Goal: Information Seeking & Learning: Learn about a topic

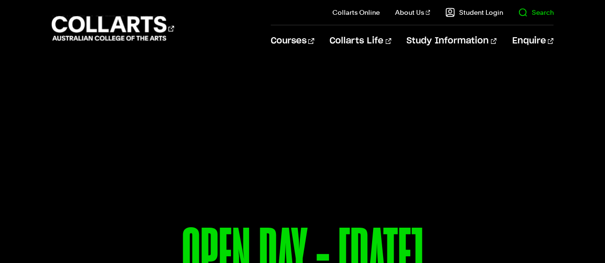
click at [534, 12] on link "Search" at bounding box center [535, 13] width 35 height 10
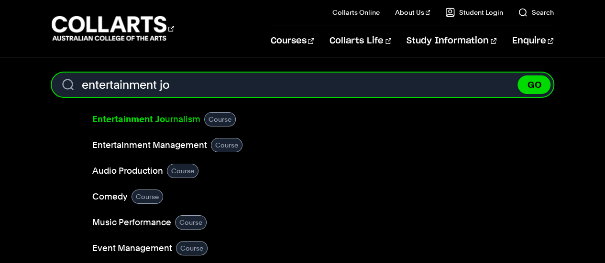
type input "entertainment jo"
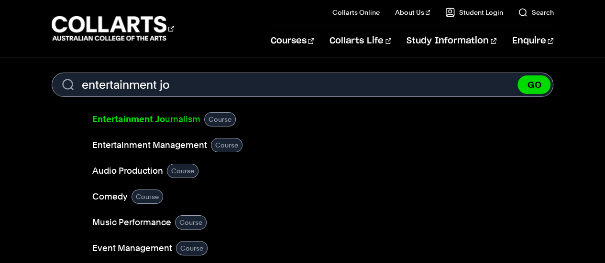
click at [171, 116] on link "Entertainment [PERSON_NAME]" at bounding box center [146, 119] width 108 height 13
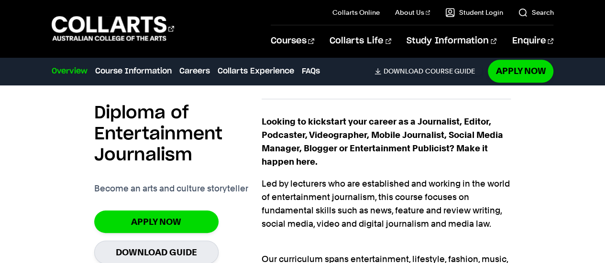
scroll to position [583, 0]
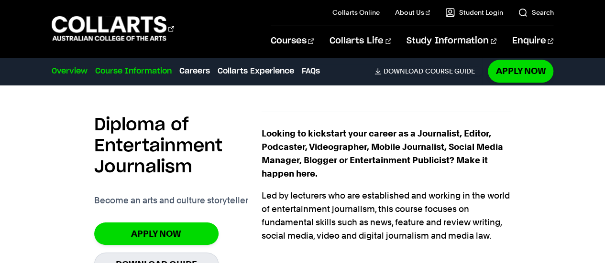
click at [132, 69] on link "Course Information" at bounding box center [133, 70] width 76 height 11
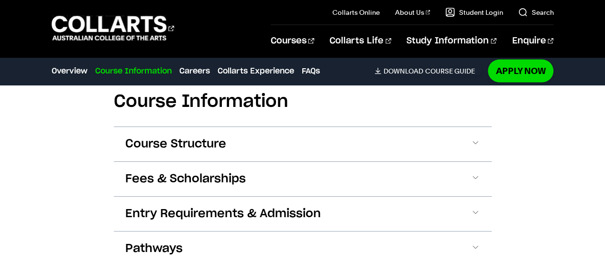
scroll to position [979, 0]
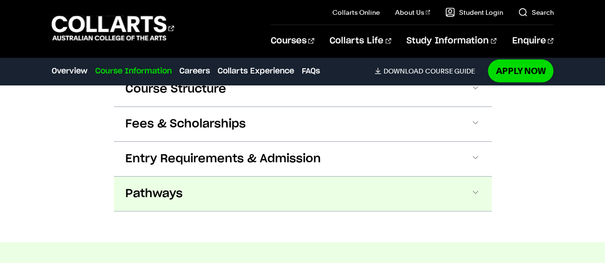
click at [253, 180] on button "Pathways" at bounding box center [303, 194] width 378 height 34
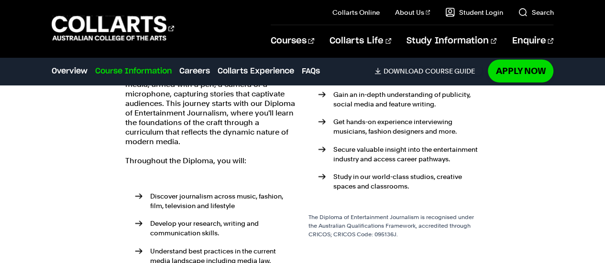
scroll to position [1202, 0]
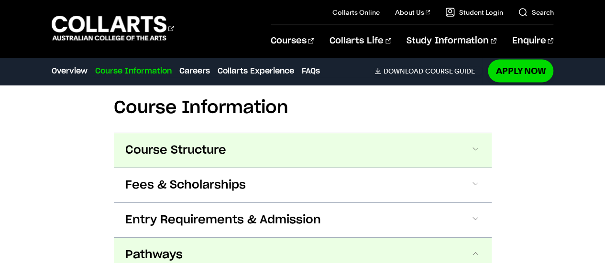
click at [215, 143] on span "Course Structure" at bounding box center [175, 150] width 101 height 15
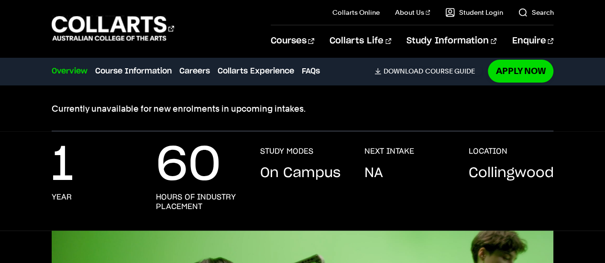
scroll to position [0, 0]
